Goal: Information Seeking & Learning: Learn about a topic

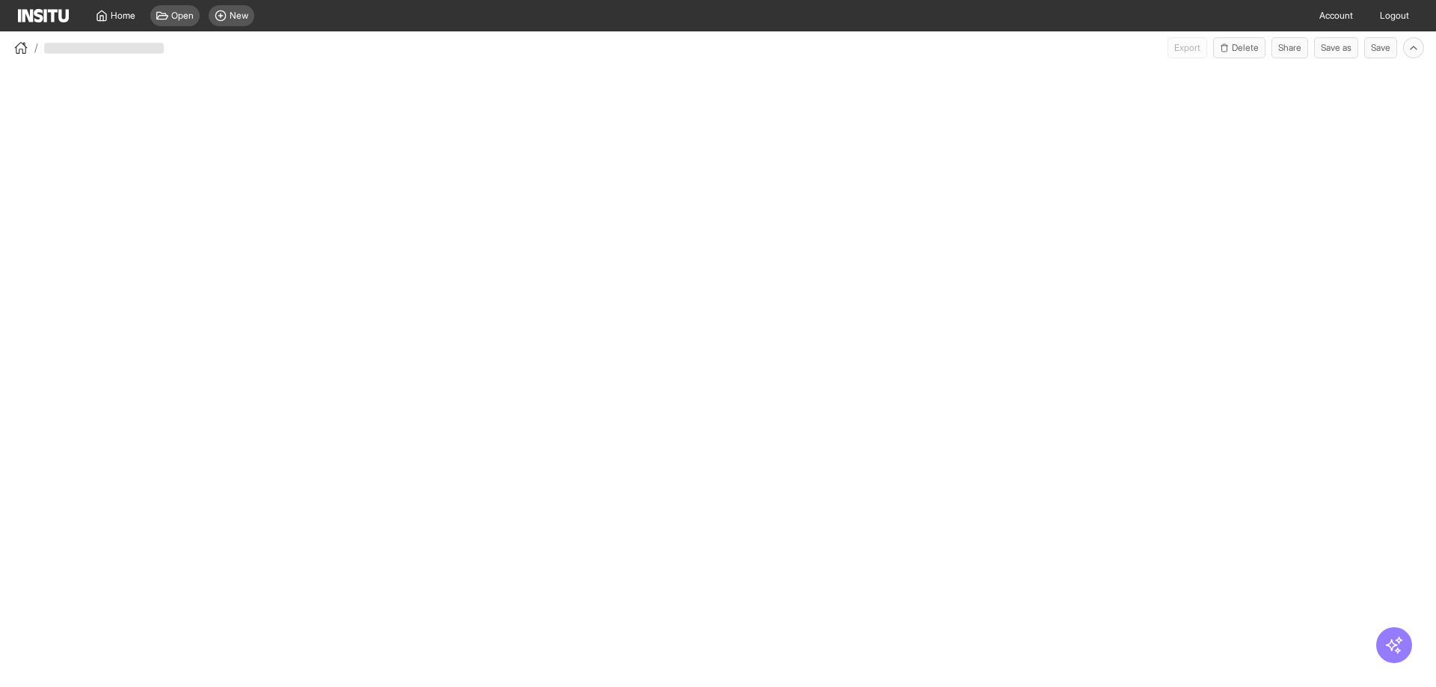
select select "**"
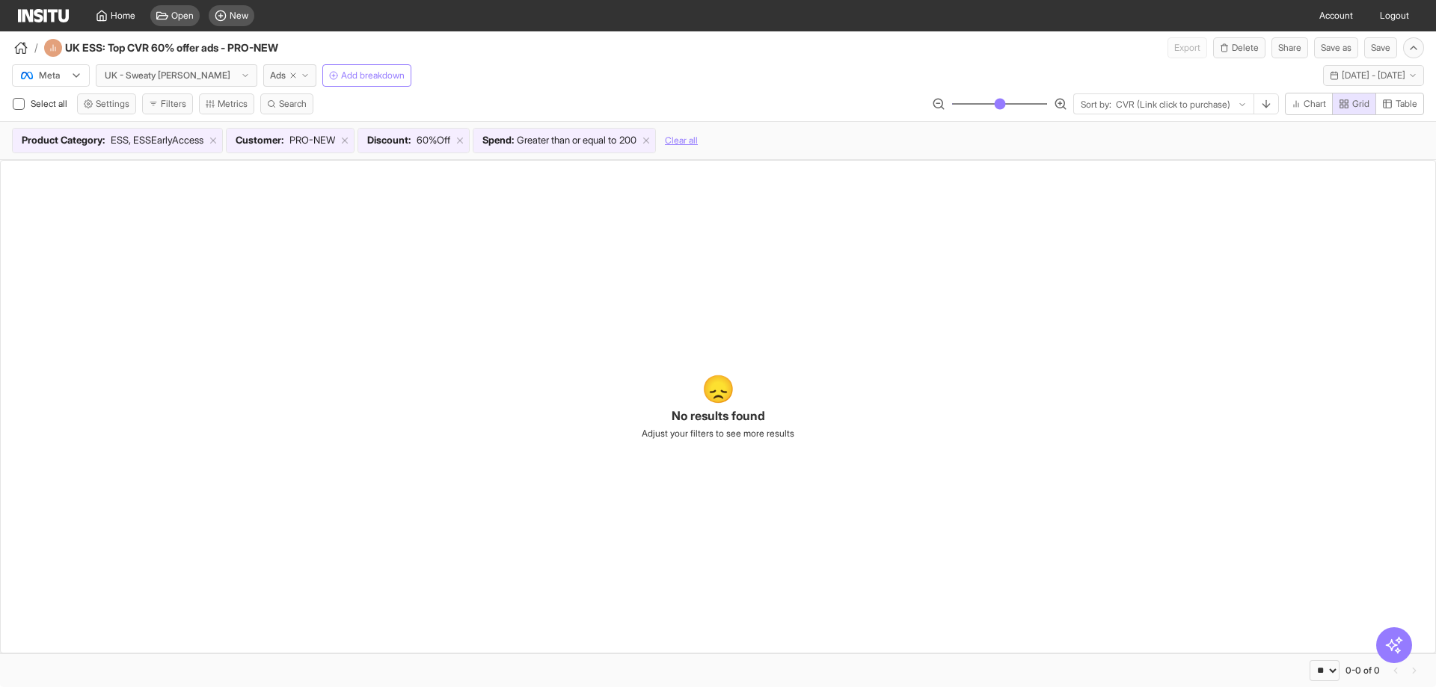
click at [60, 16] on img at bounding box center [43, 15] width 51 height 13
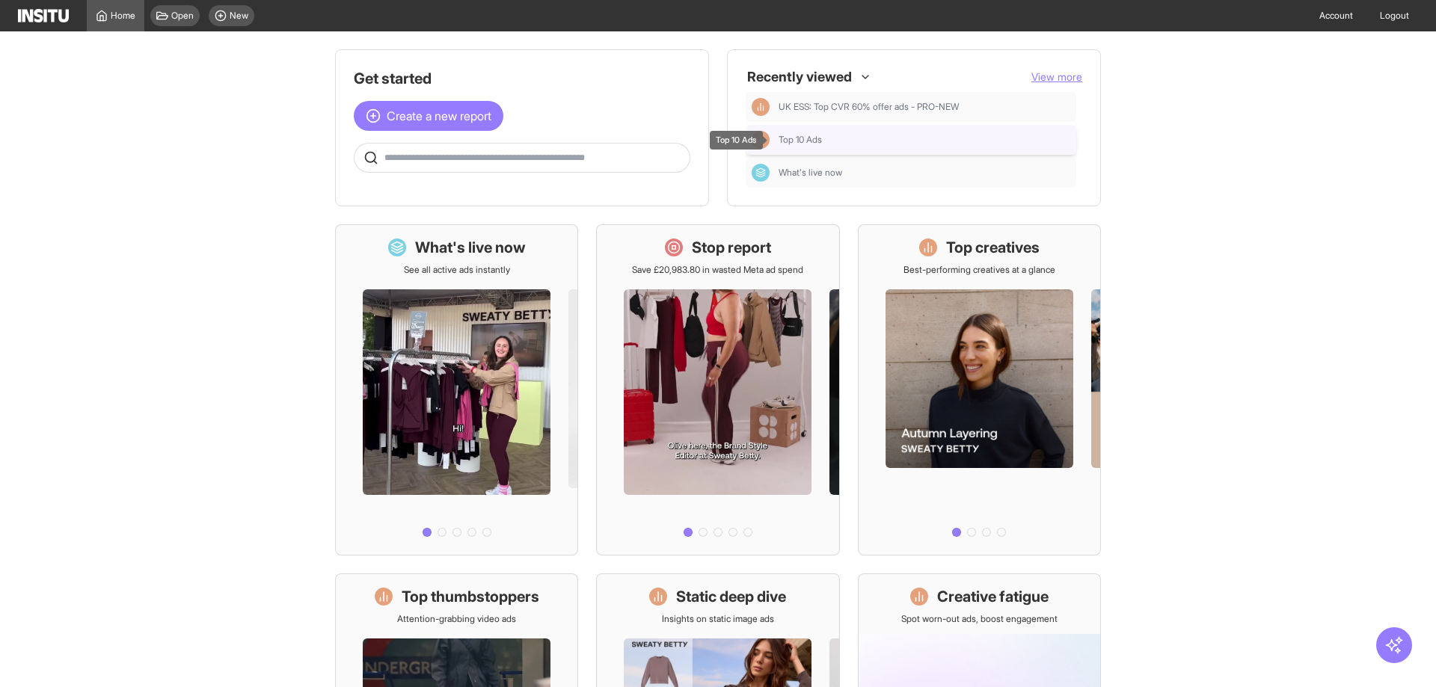
click at [859, 140] on div "Top 10 Ads" at bounding box center [925, 140] width 292 height 12
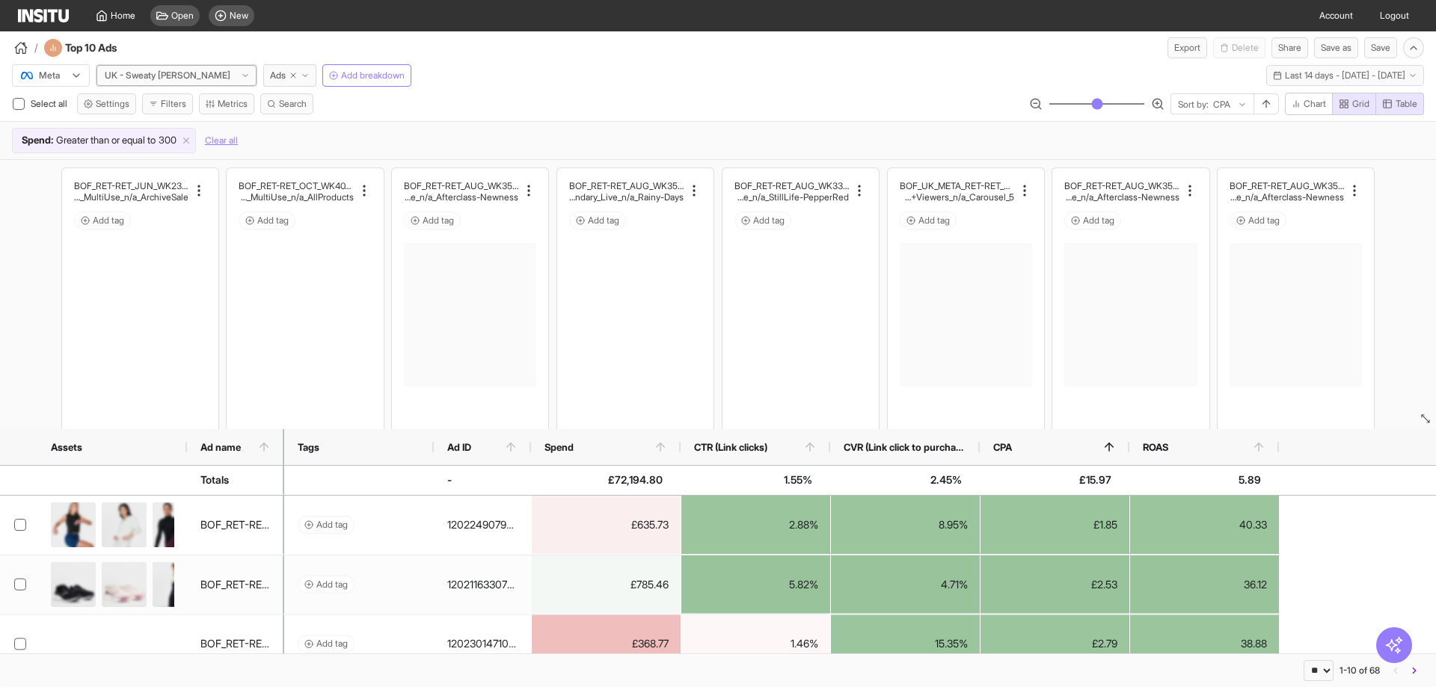
click at [177, 73] on div at bounding box center [167, 75] width 129 height 15
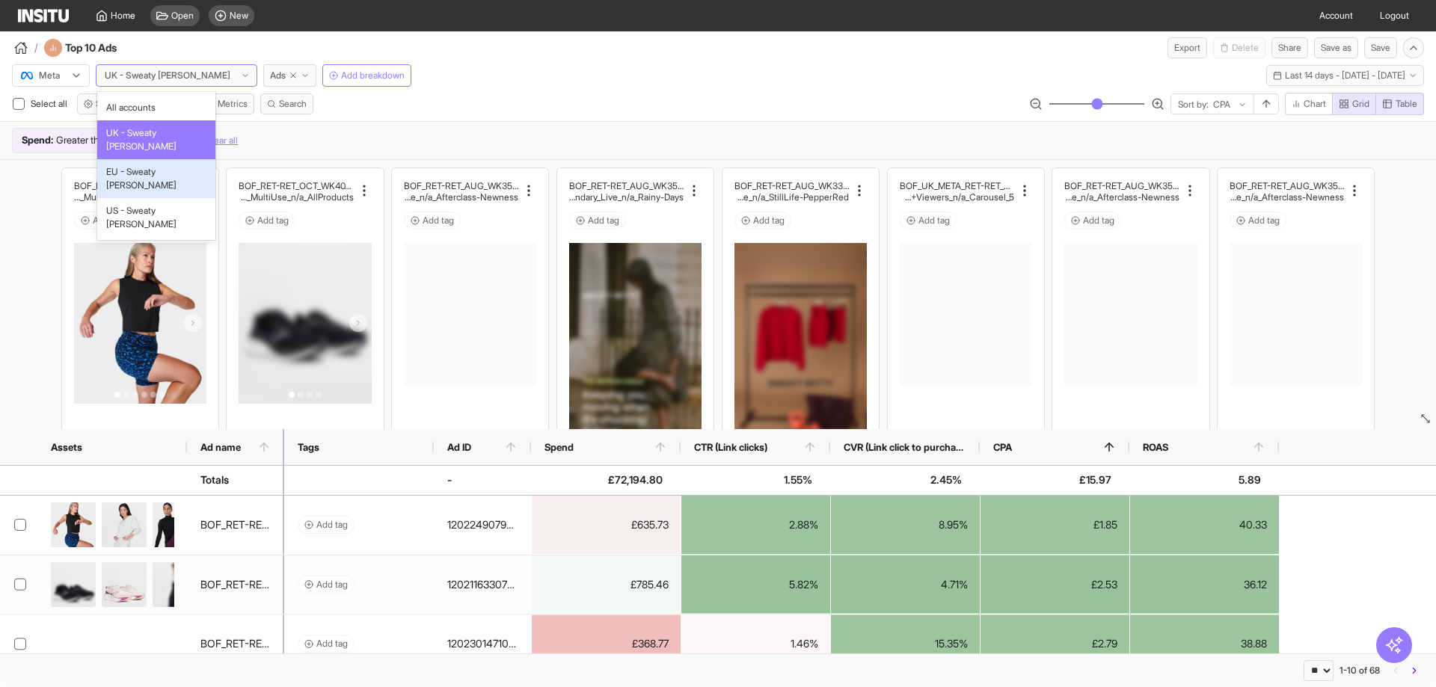
click at [155, 165] on span "EU - Sweaty [PERSON_NAME]" at bounding box center [156, 178] width 100 height 27
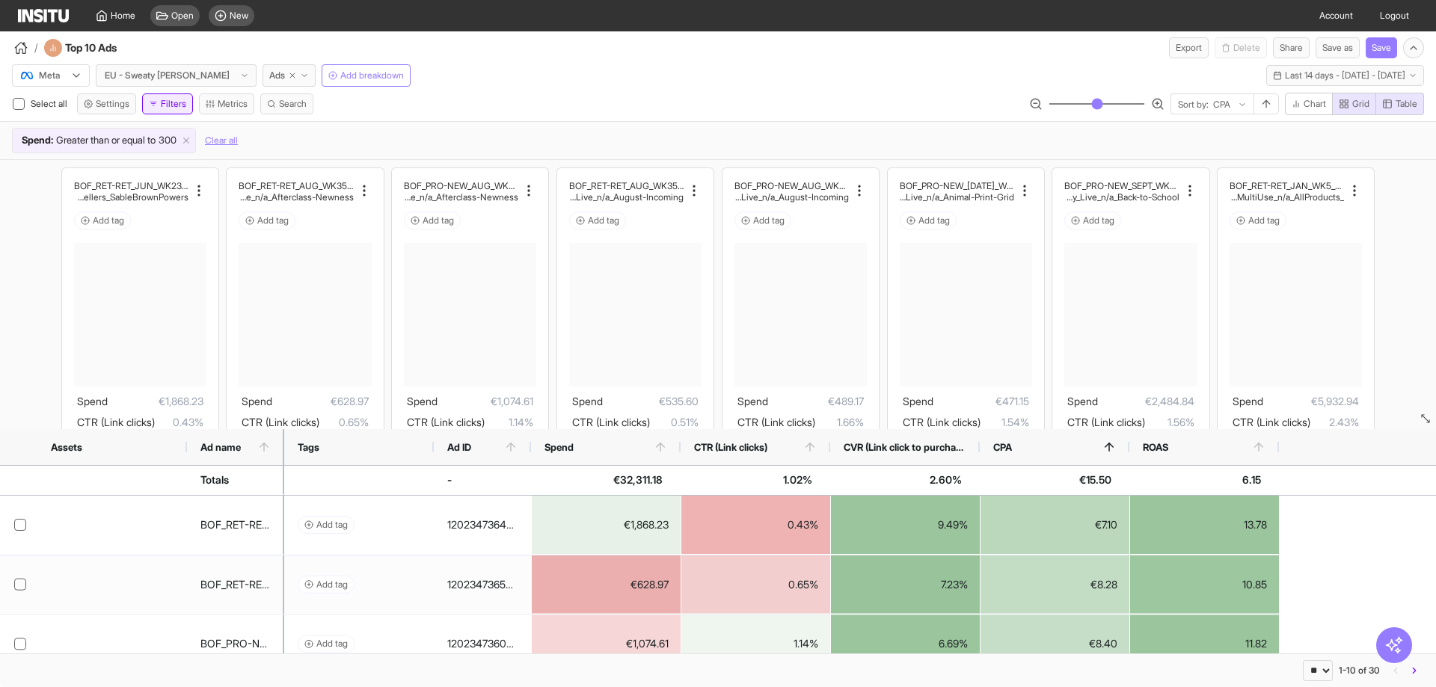
click at [178, 104] on button "Filters" at bounding box center [167, 103] width 51 height 21
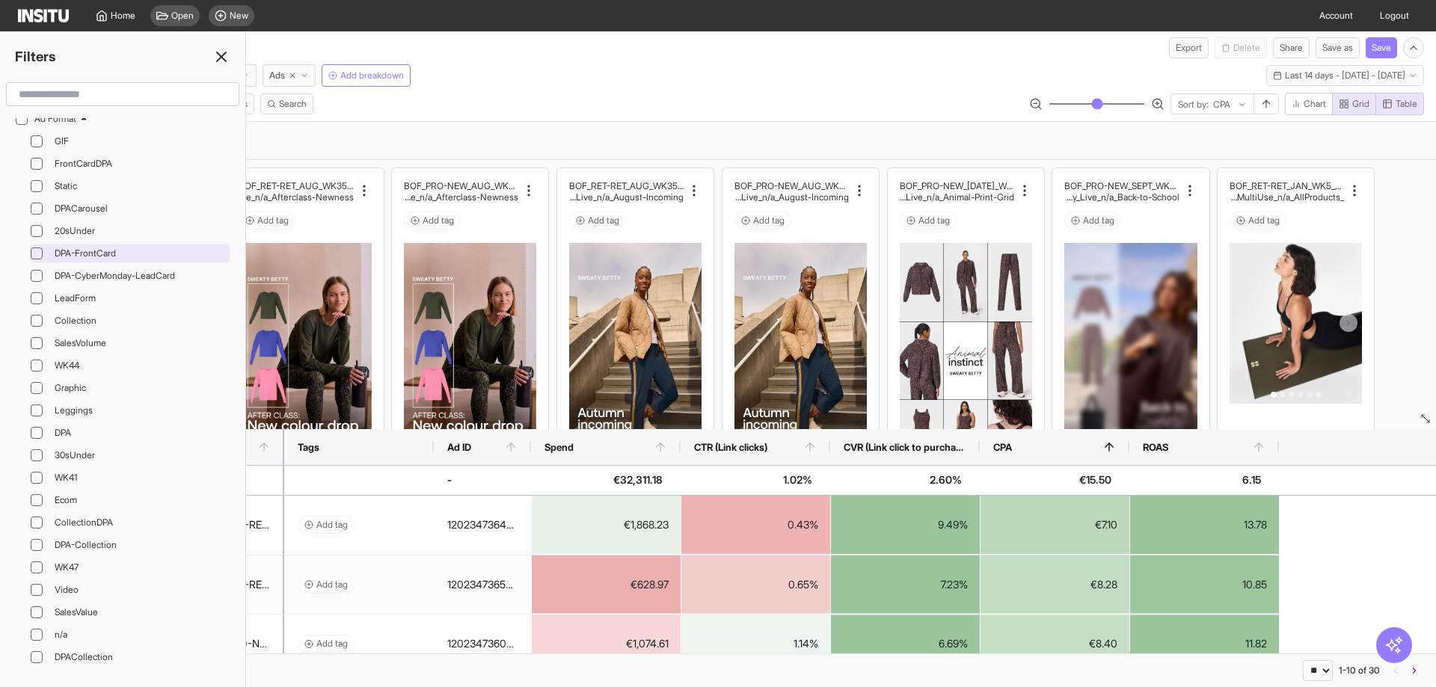
scroll to position [1047, 0]
click at [443, 112] on div "Select all Settings Filters Metrics Search Sort by: CPA Chart Grid Table" at bounding box center [718, 107] width 1436 height 28
click at [222, 58] on line at bounding box center [221, 56] width 9 height 9
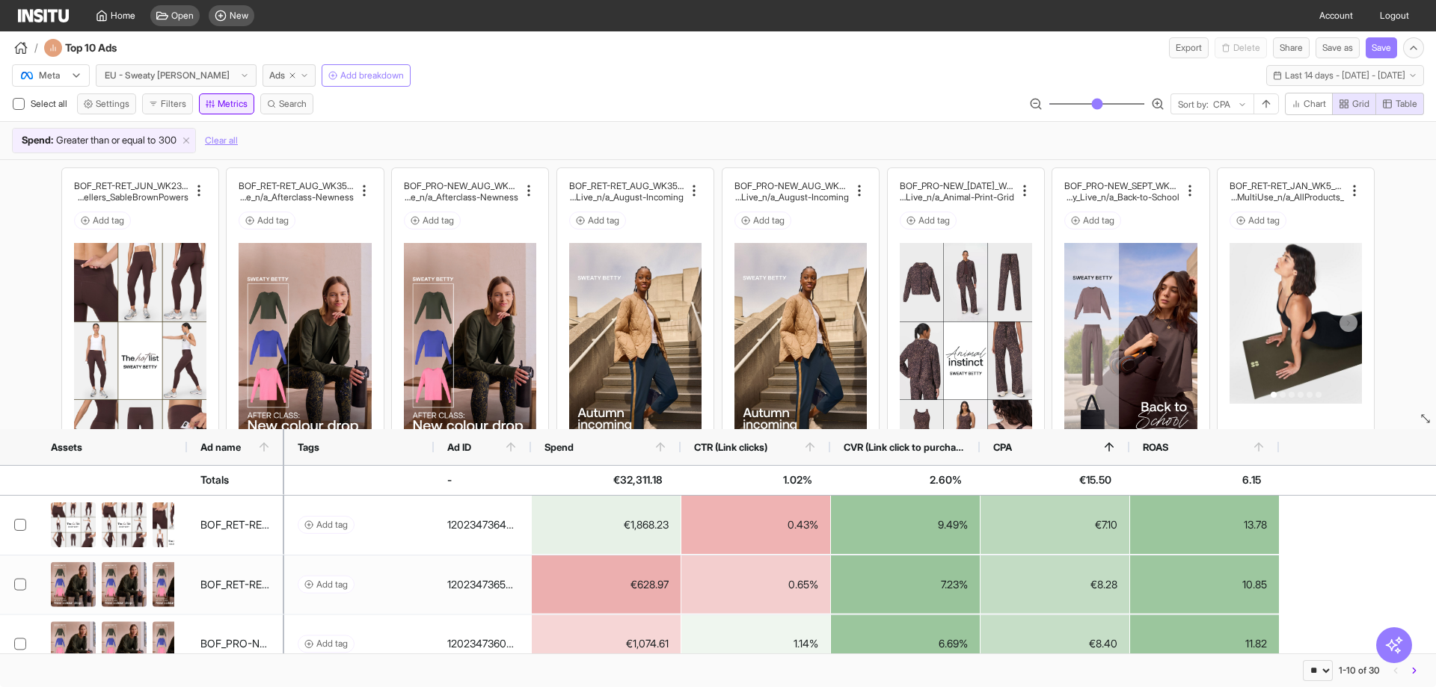
click at [247, 107] on button "Metrics" at bounding box center [226, 103] width 55 height 21
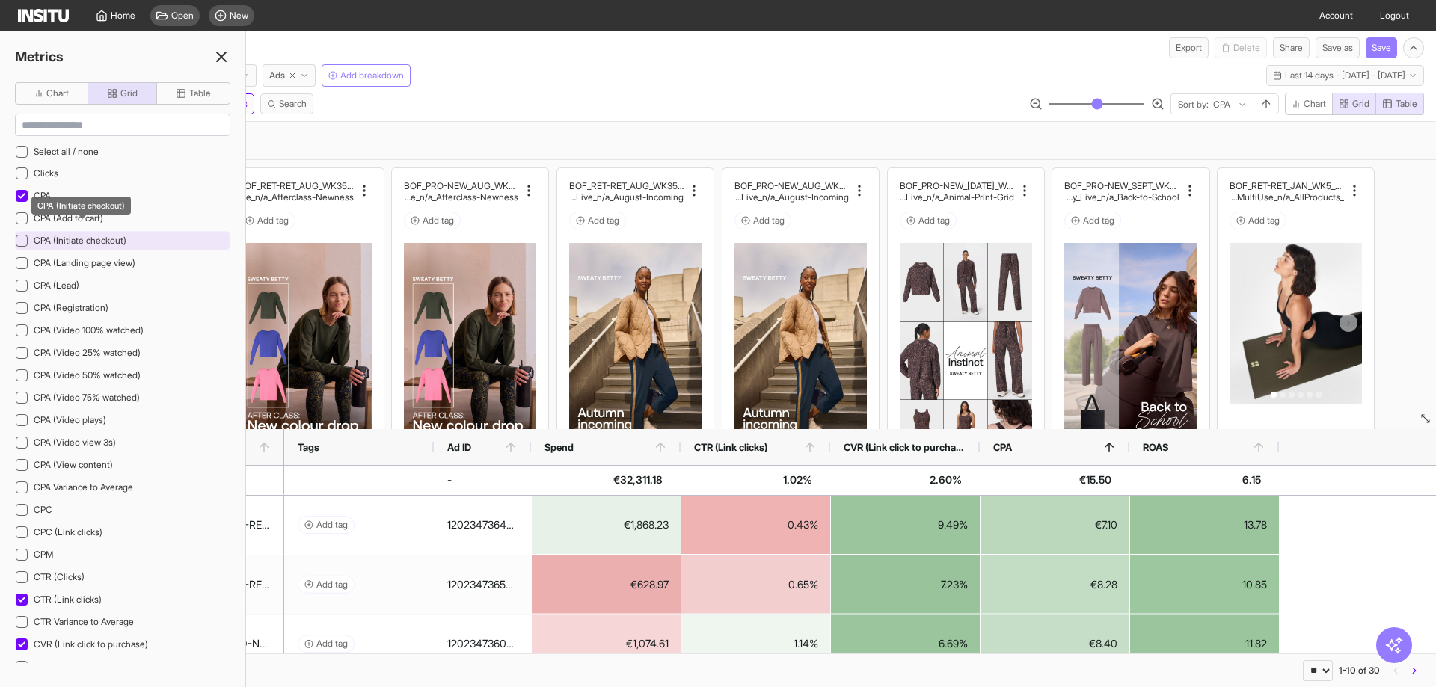
scroll to position [75, 0]
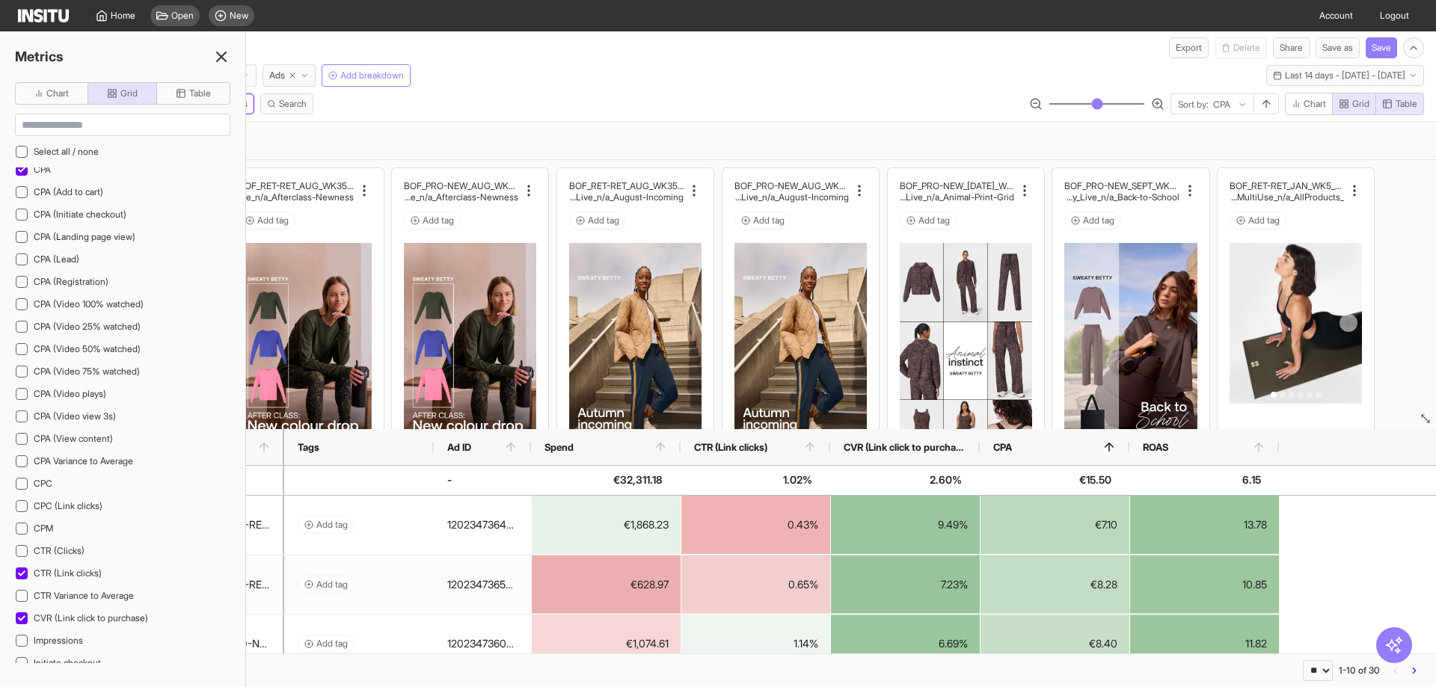
click at [490, 106] on div "Select all Settings Filters Metrics Search Sort by: CPA Chart Grid Table" at bounding box center [718, 107] width 1436 height 28
click at [225, 58] on icon at bounding box center [221, 57] width 18 height 18
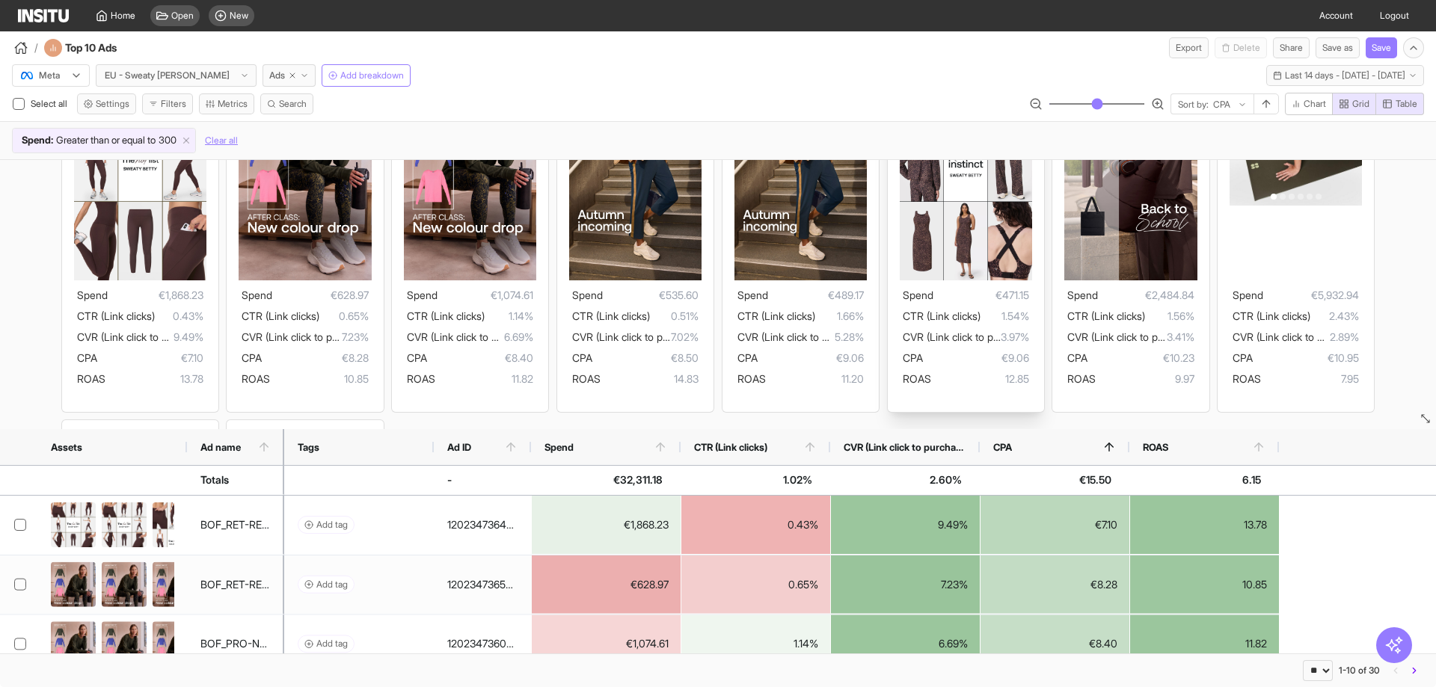
scroll to position [224, 0]
